Goal: Task Accomplishment & Management: Manage account settings

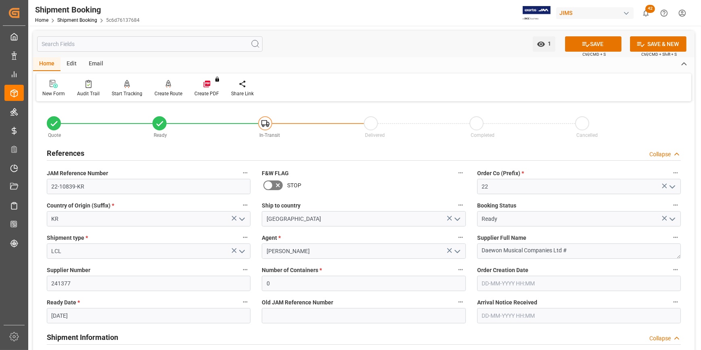
scroll to position [32, 0]
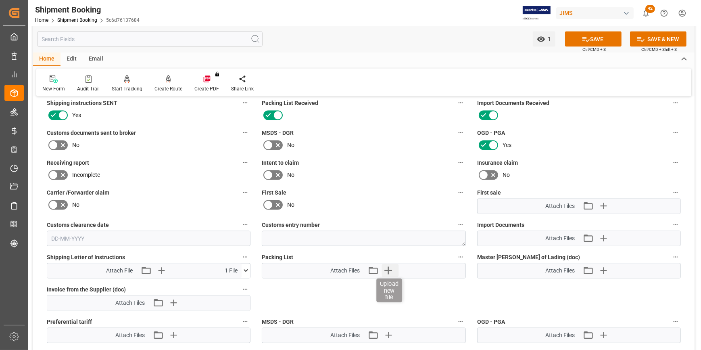
click at [386, 268] on icon "button" at bounding box center [389, 271] width 8 height 8
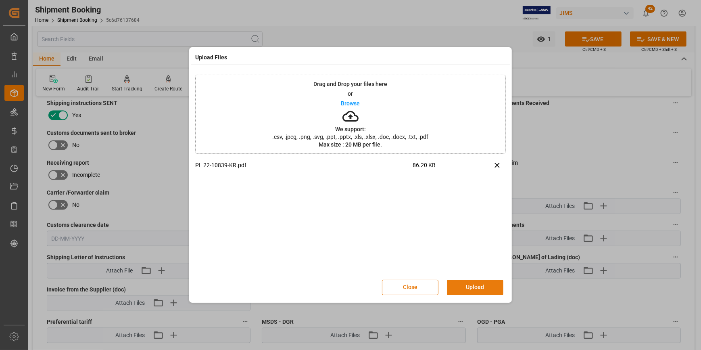
click at [481, 289] on button "Upload" at bounding box center [475, 287] width 56 height 15
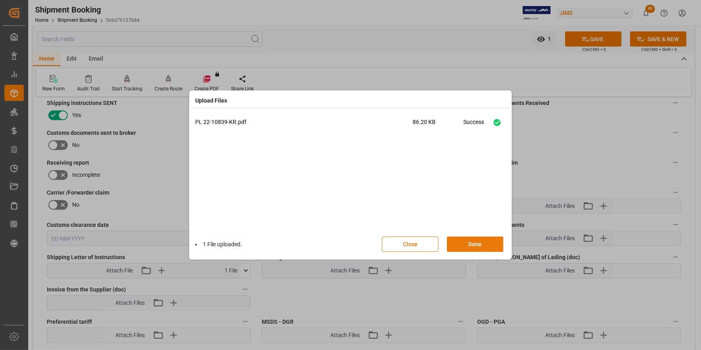
click at [476, 245] on button "Done" at bounding box center [475, 243] width 56 height 15
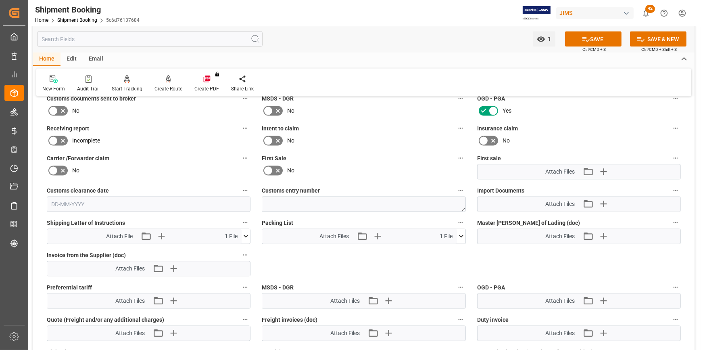
scroll to position [1566, 0]
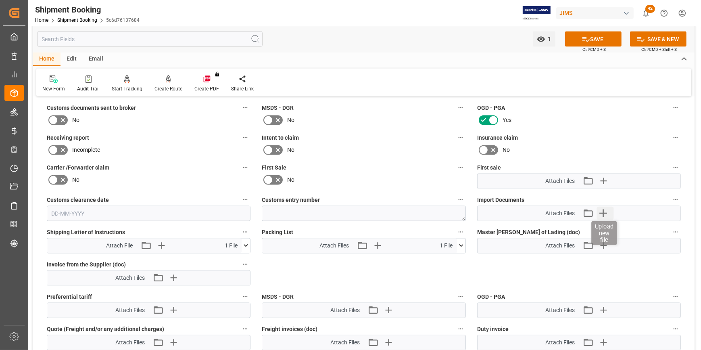
click at [601, 207] on icon "button" at bounding box center [603, 213] width 13 height 13
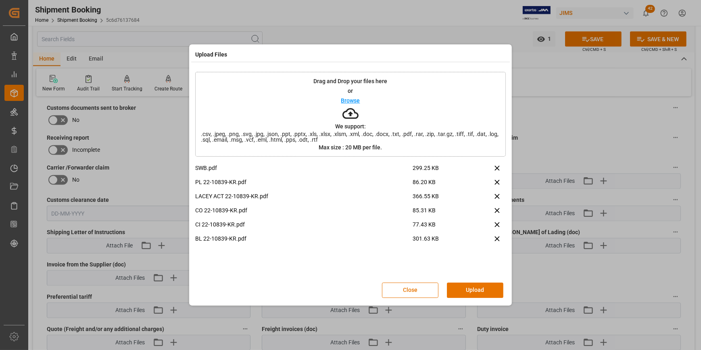
drag, startPoint x: 473, startPoint y: 287, endPoint x: 467, endPoint y: 274, distance: 14.1
click at [473, 285] on button "Upload" at bounding box center [475, 289] width 56 height 15
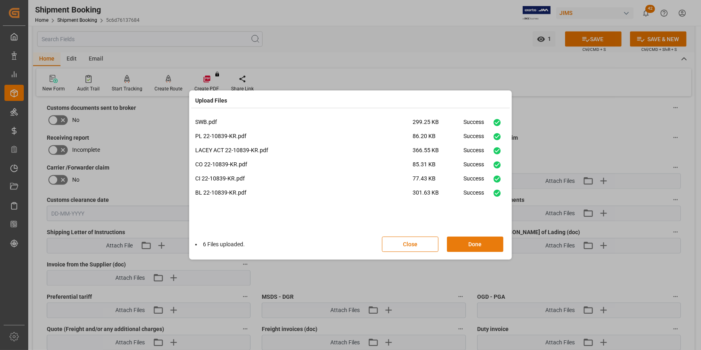
click at [469, 246] on button "Done" at bounding box center [475, 243] width 56 height 15
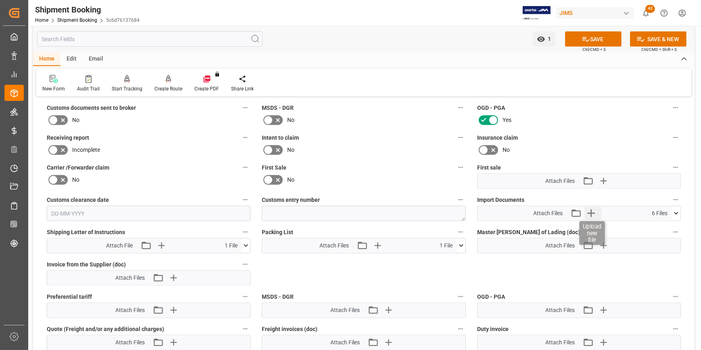
click at [593, 213] on icon "button" at bounding box center [591, 213] width 13 height 13
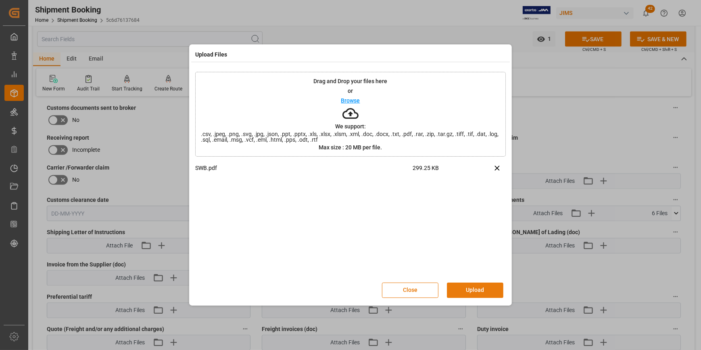
click at [473, 292] on button "Upload" at bounding box center [475, 289] width 56 height 15
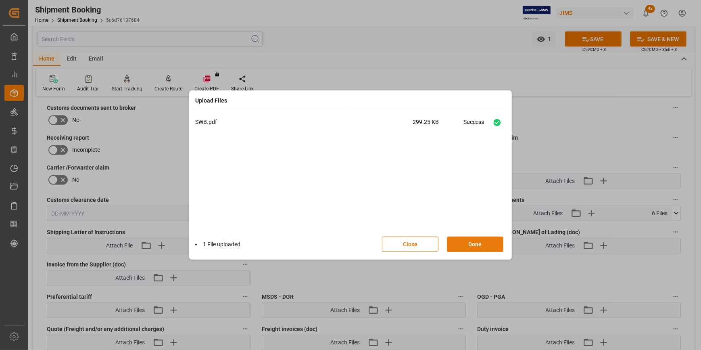
click at [469, 246] on button "Done" at bounding box center [475, 243] width 56 height 15
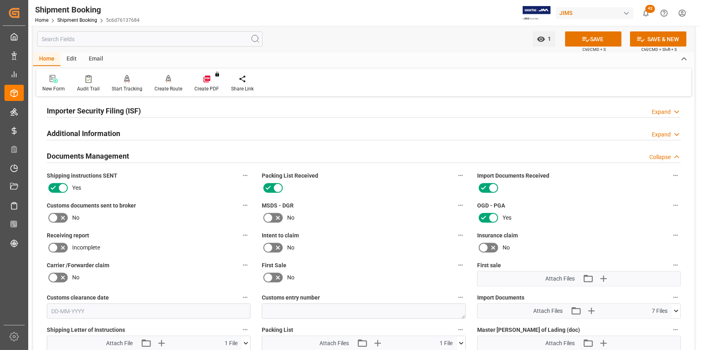
scroll to position [1456, 0]
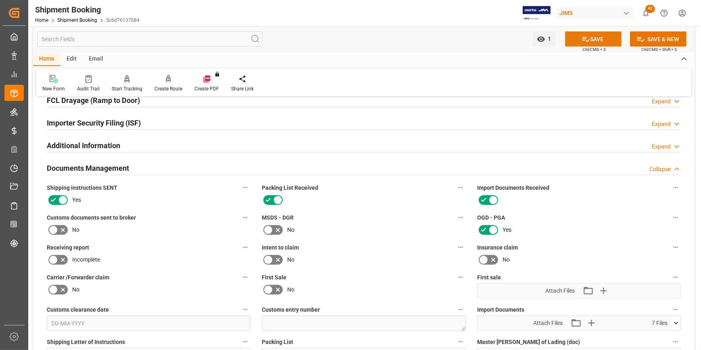
click at [595, 39] on button "SAVE" at bounding box center [593, 38] width 56 height 15
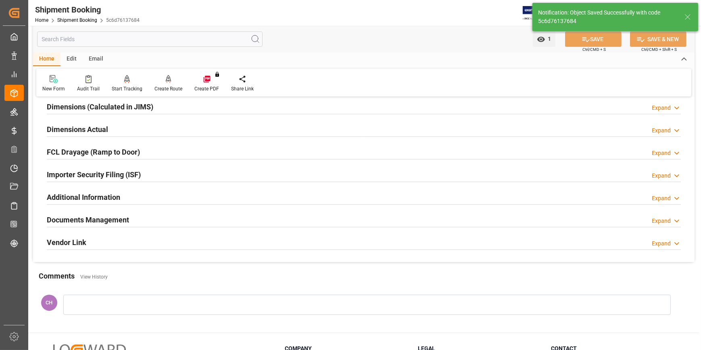
scroll to position [145, 0]
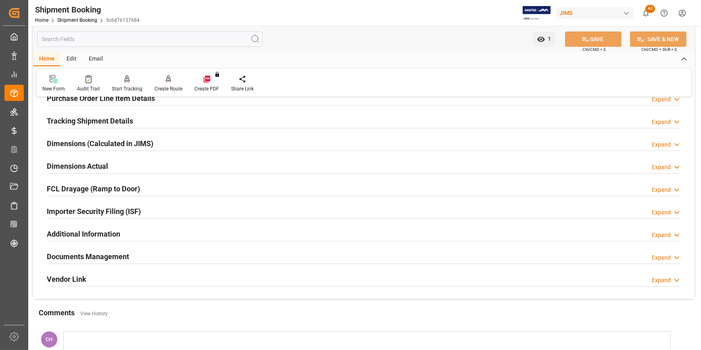
click at [90, 260] on h2 "Documents Management" at bounding box center [88, 256] width 82 height 11
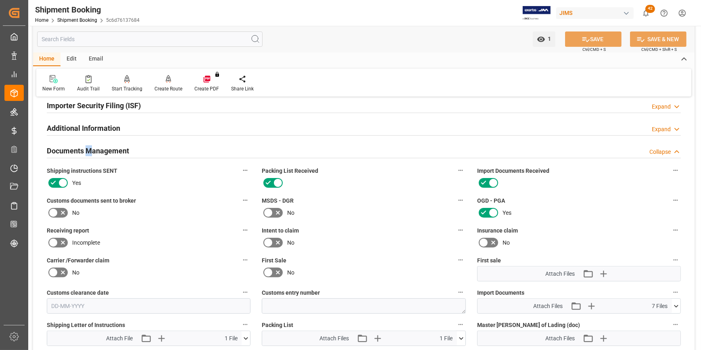
scroll to position [255, 0]
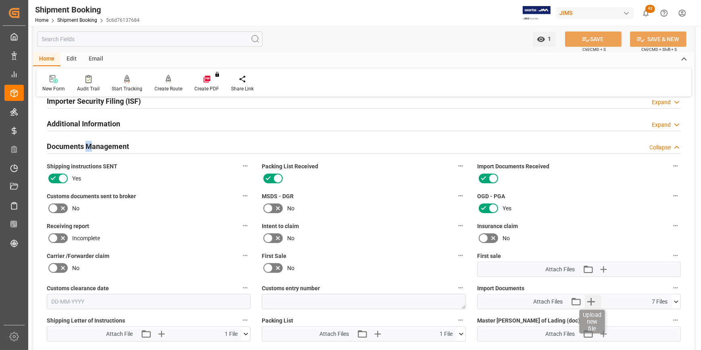
click at [591, 301] on icon "button" at bounding box center [592, 302] width 8 height 8
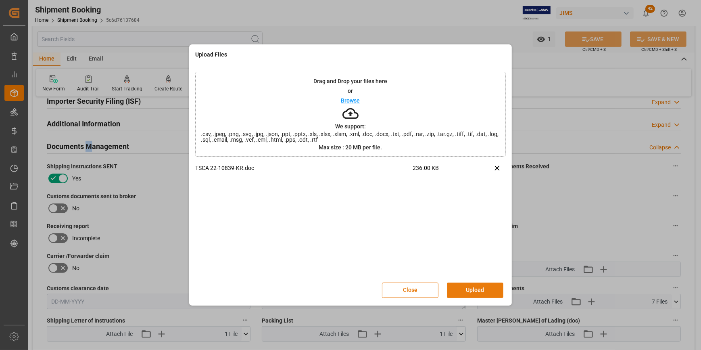
click at [475, 291] on button "Upload" at bounding box center [475, 289] width 56 height 15
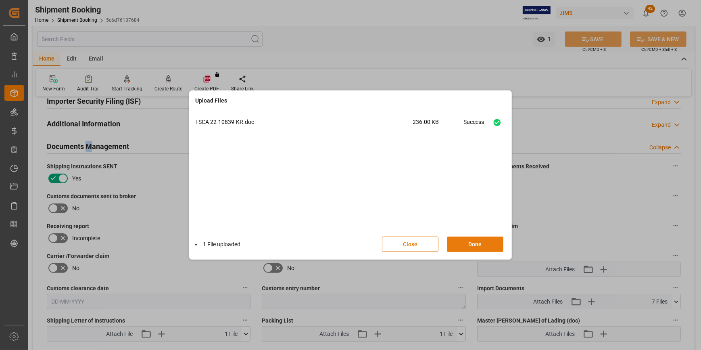
click at [462, 246] on button "Done" at bounding box center [475, 243] width 56 height 15
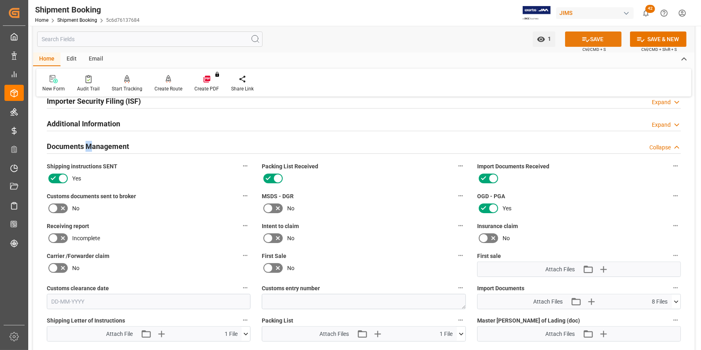
click at [593, 37] on button "SAVE" at bounding box center [593, 38] width 56 height 15
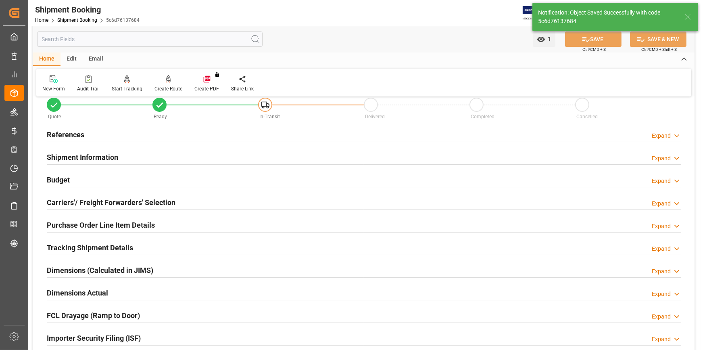
scroll to position [36, 0]
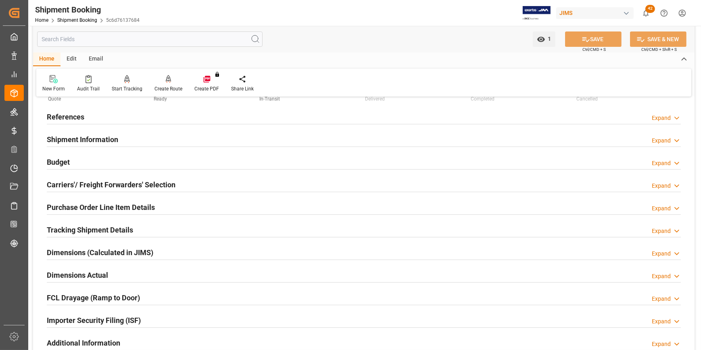
click at [68, 228] on h2 "Tracking Shipment Details" at bounding box center [90, 229] width 86 height 11
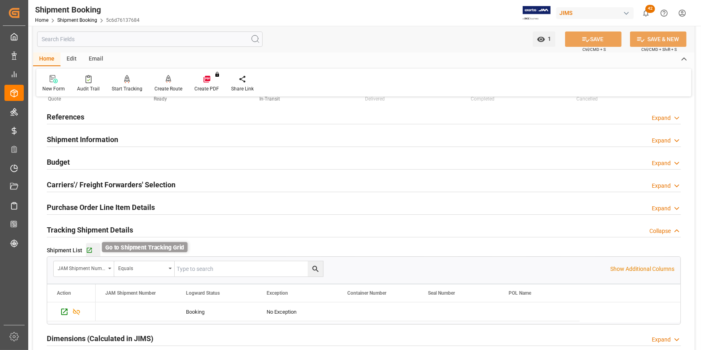
click at [86, 250] on icon "button" at bounding box center [89, 250] width 7 height 7
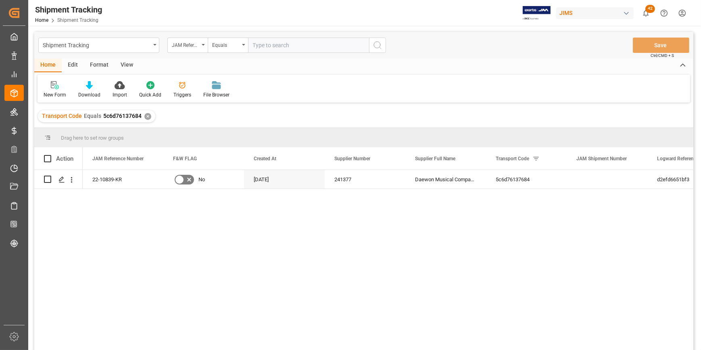
click at [127, 63] on div "View" at bounding box center [127, 66] width 25 height 14
click at [92, 85] on icon at bounding box center [92, 85] width 8 height 8
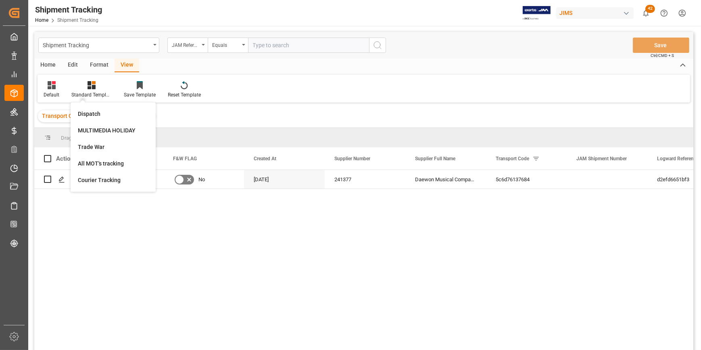
click at [324, 259] on div "22-10839-KR No 02-09-2025 241377 Daewon Musical Companies Ltd # 5c6d76137684 d2…" at bounding box center [388, 262] width 611 height 185
click at [58, 178] on div "Press SPACE to select this row." at bounding box center [61, 179] width 12 height 15
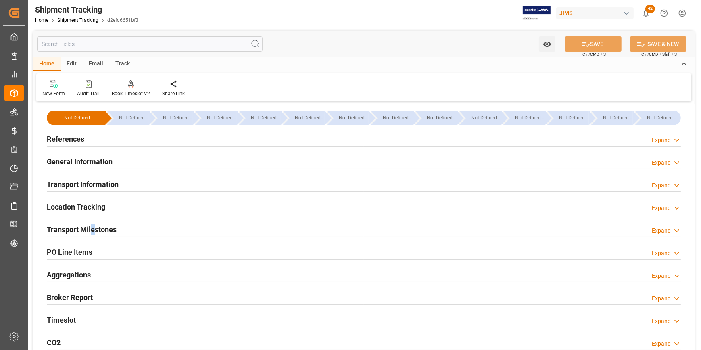
click at [92, 229] on h2 "Transport Milestones" at bounding box center [82, 229] width 70 height 11
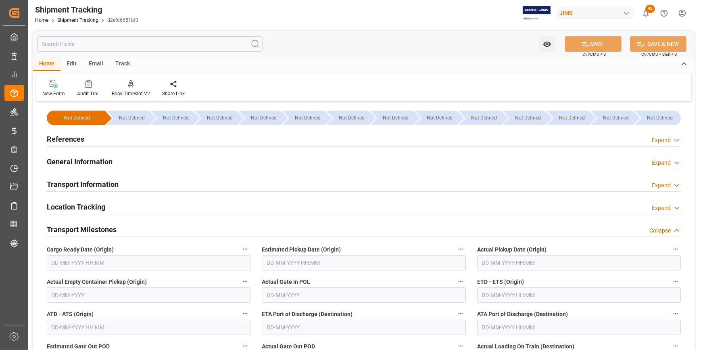
drag, startPoint x: 61, startPoint y: 142, endPoint x: 67, endPoint y: 151, distance: 11.0
click at [61, 142] on h2 "References" at bounding box center [66, 139] width 38 height 11
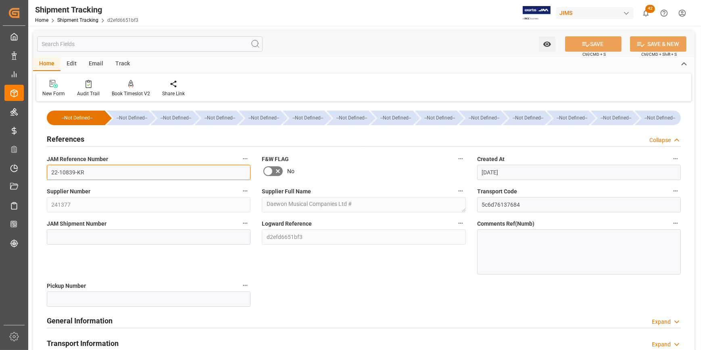
drag, startPoint x: 88, startPoint y: 171, endPoint x: 39, endPoint y: 169, distance: 48.9
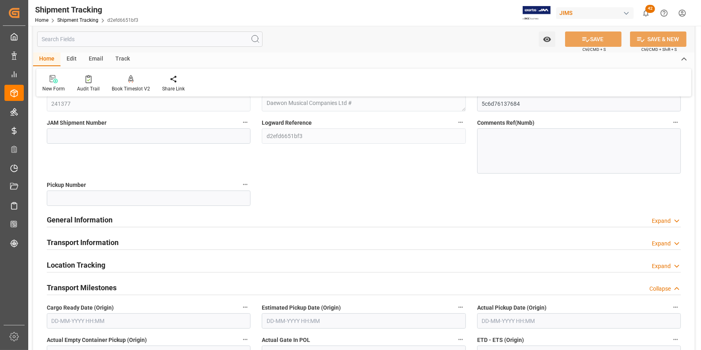
scroll to position [110, 0]
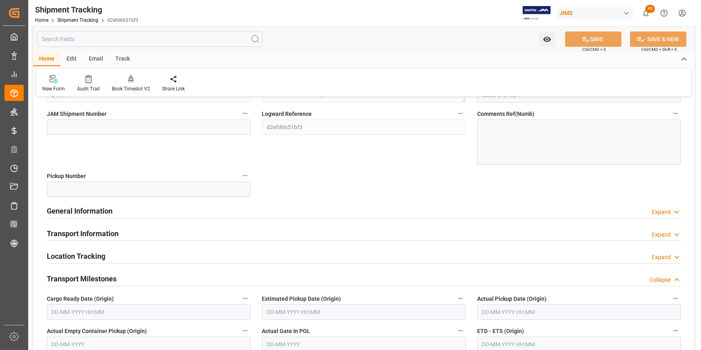
click at [283, 312] on input "text" at bounding box center [364, 311] width 204 height 15
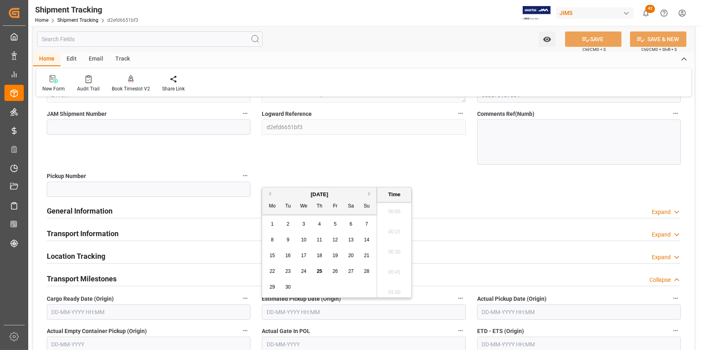
scroll to position [870, 0]
click at [317, 254] on span "18" at bounding box center [319, 256] width 5 height 6
type input "18-09-2025 00:00"
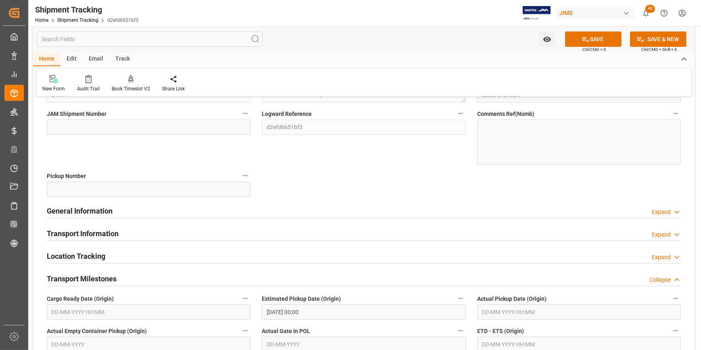
click at [376, 167] on div "--Not Defined-- --Not Defined-- --Not Defined-- --Not Defined-- --Not Defined--…" at bounding box center [364, 327] width 662 height 666
click at [543, 307] on input "text" at bounding box center [579, 311] width 204 height 15
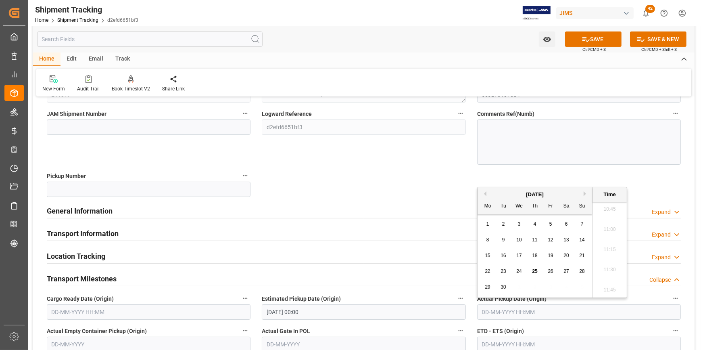
click at [537, 256] on span "18" at bounding box center [534, 256] width 5 height 6
type input "18-09-2025 00:00"
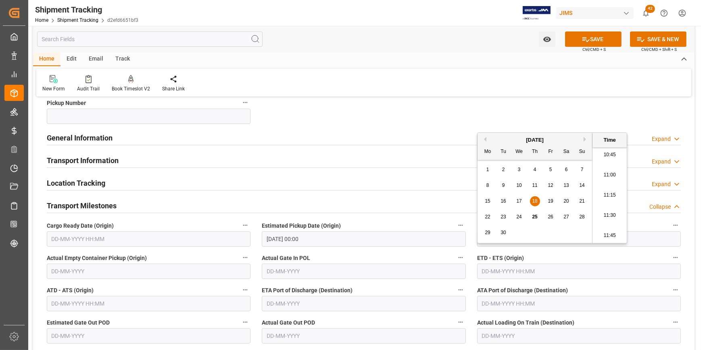
scroll to position [183, 0]
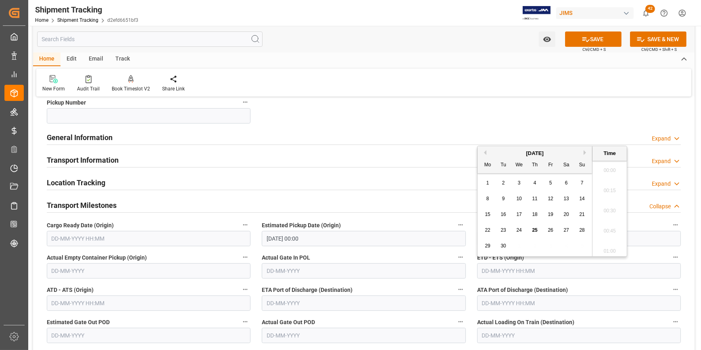
click at [490, 273] on input "text" at bounding box center [579, 270] width 204 height 15
click at [537, 215] on span "18" at bounding box center [534, 214] width 5 height 6
type input "18-09-2025 00:00"
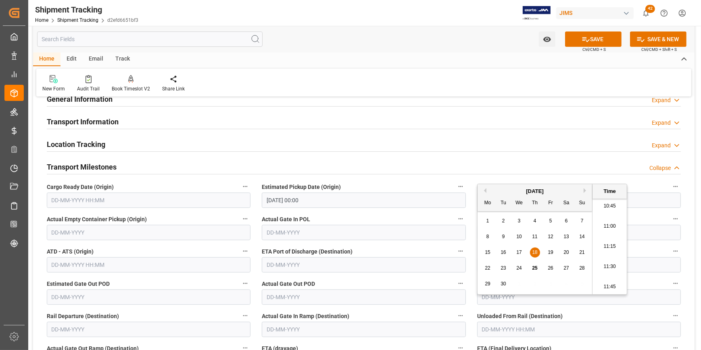
scroll to position [293, 0]
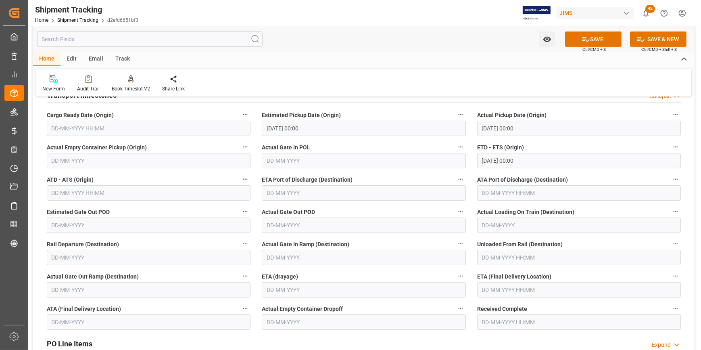
click at [417, 245] on label "Actual Gate In Ramp (Destination)" at bounding box center [364, 243] width 204 height 11
click at [456, 245] on button "Actual Gate In Ramp (Destination)" at bounding box center [461, 243] width 10 height 10
click at [609, 241] on div at bounding box center [350, 175] width 701 height 350
click at [492, 292] on input "text" at bounding box center [579, 289] width 204 height 15
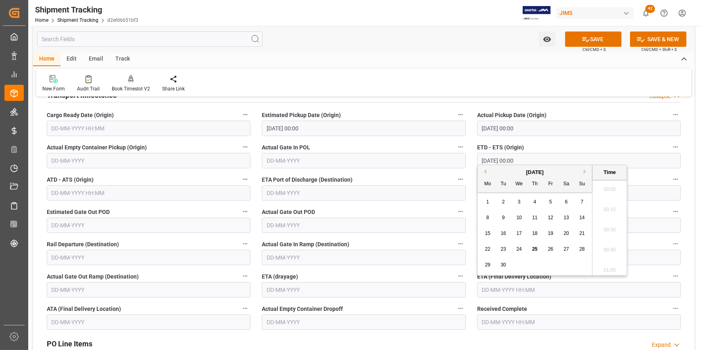
scroll to position [890, 0]
click at [586, 172] on button "Next Month" at bounding box center [586, 171] width 5 height 5
click at [505, 267] on span "28" at bounding box center [503, 265] width 5 height 6
type input "28-10-2025 00:00"
click at [588, 43] on icon at bounding box center [586, 39] width 8 height 8
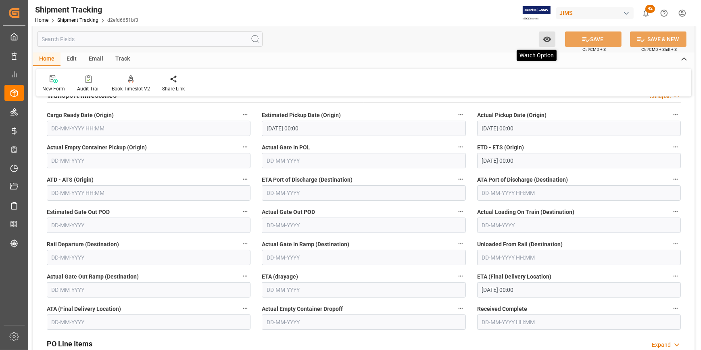
click at [544, 42] on icon "open menu" at bounding box center [547, 39] width 8 height 8
click at [489, 56] on span "Start Watching" at bounding box center [513, 57] width 73 height 8
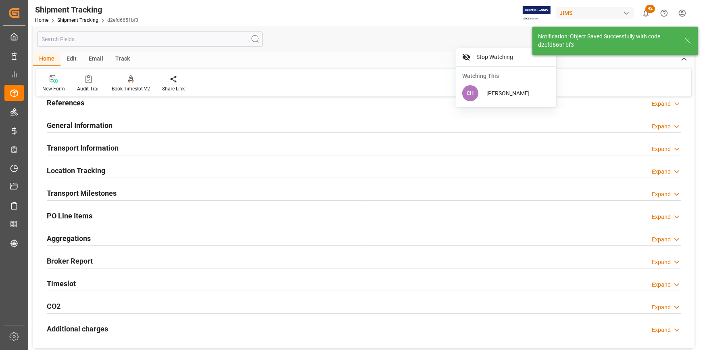
scroll to position [0, 0]
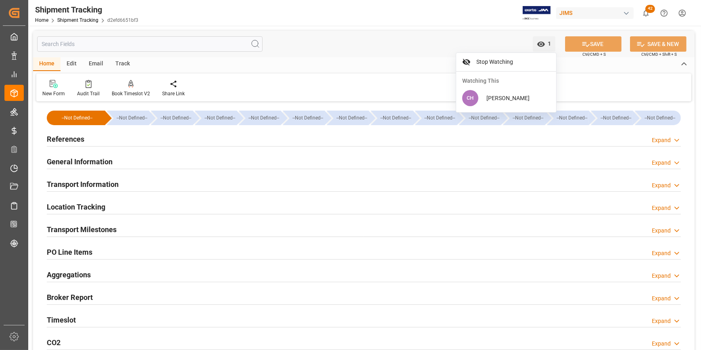
click at [67, 140] on h2 "References" at bounding box center [66, 139] width 38 height 11
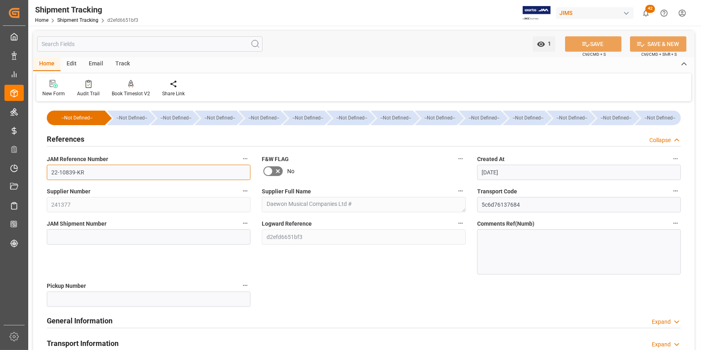
drag, startPoint x: 87, startPoint y: 178, endPoint x: 39, endPoint y: 178, distance: 48.4
click at [39, 178] on div "--Not Defined-- --Not Defined-- --Not Defined-- --Not Defined-- --Not Defined--…" at bounding box center [364, 324] width 662 height 440
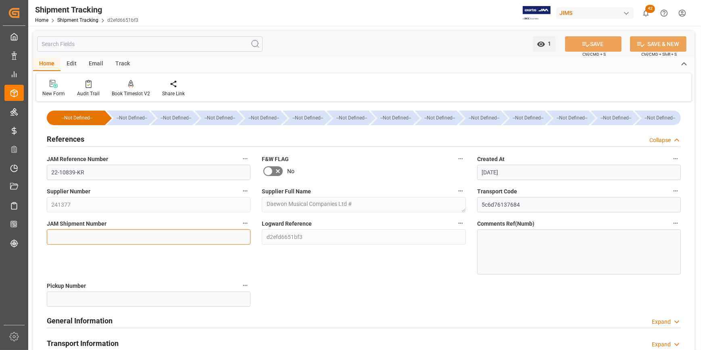
click at [101, 234] on input at bounding box center [149, 236] width 204 height 15
paste input "73184"
type input "73184"
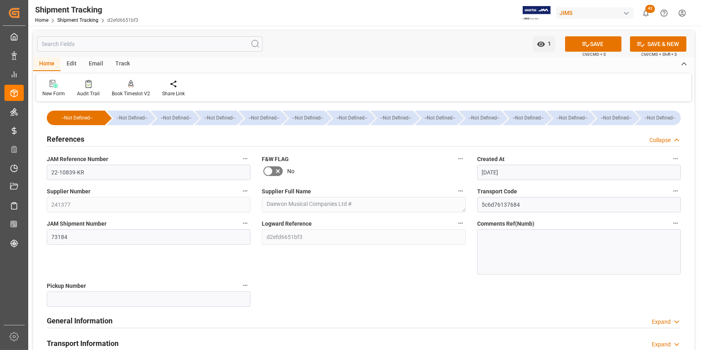
drag, startPoint x: 591, startPoint y: 46, endPoint x: 510, endPoint y: 77, distance: 87.1
click at [588, 48] on button "SAVE" at bounding box center [593, 43] width 56 height 15
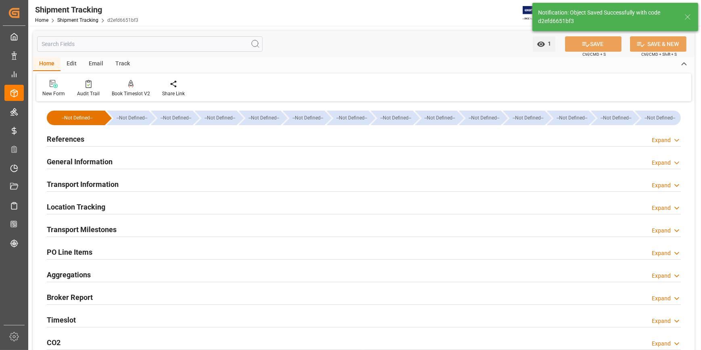
click at [75, 185] on h2 "Transport Information" at bounding box center [83, 184] width 72 height 11
